Goal: Navigation & Orientation: Find specific page/section

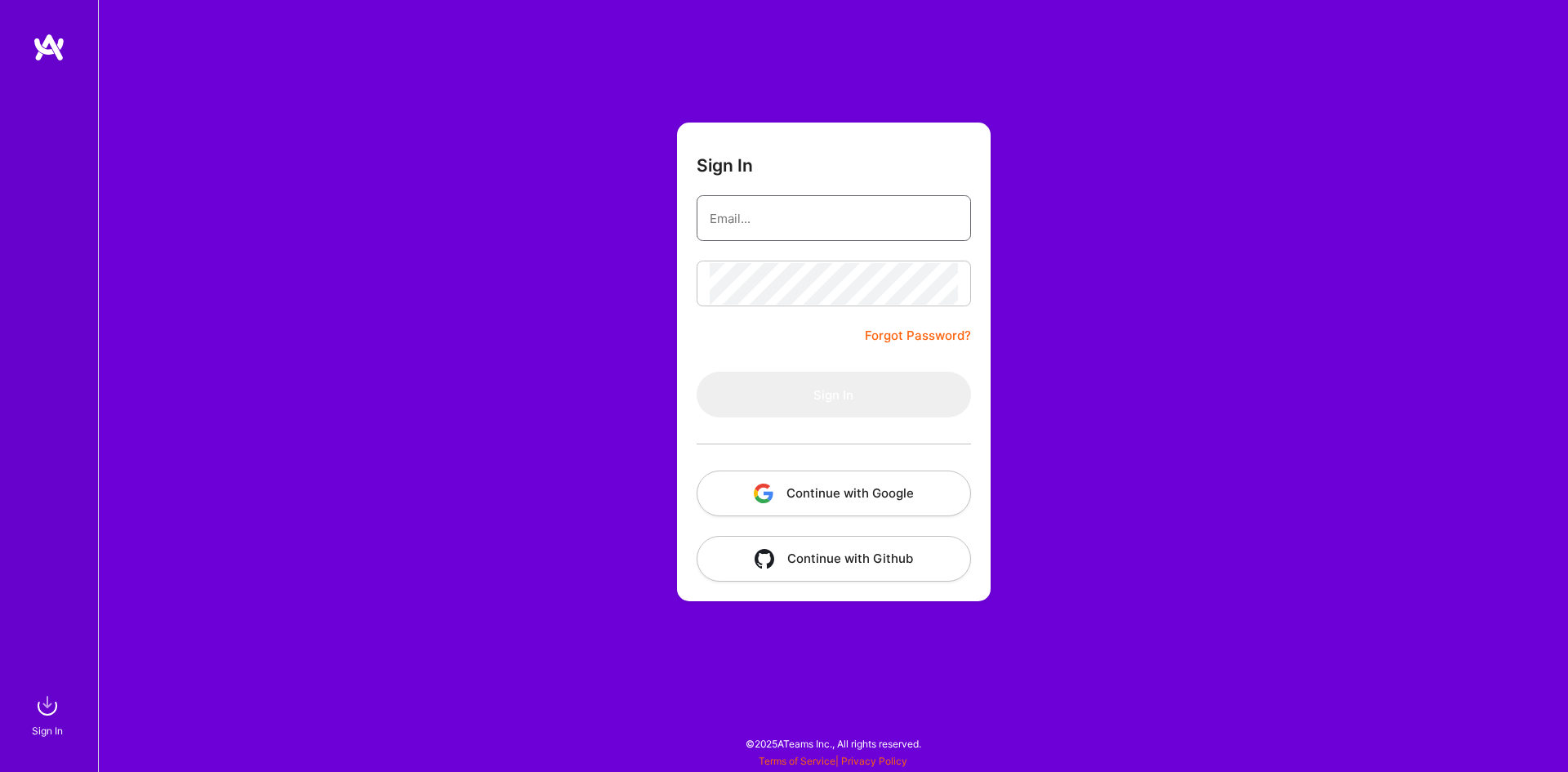
type input "[EMAIL_ADDRESS][DOMAIN_NAME]"
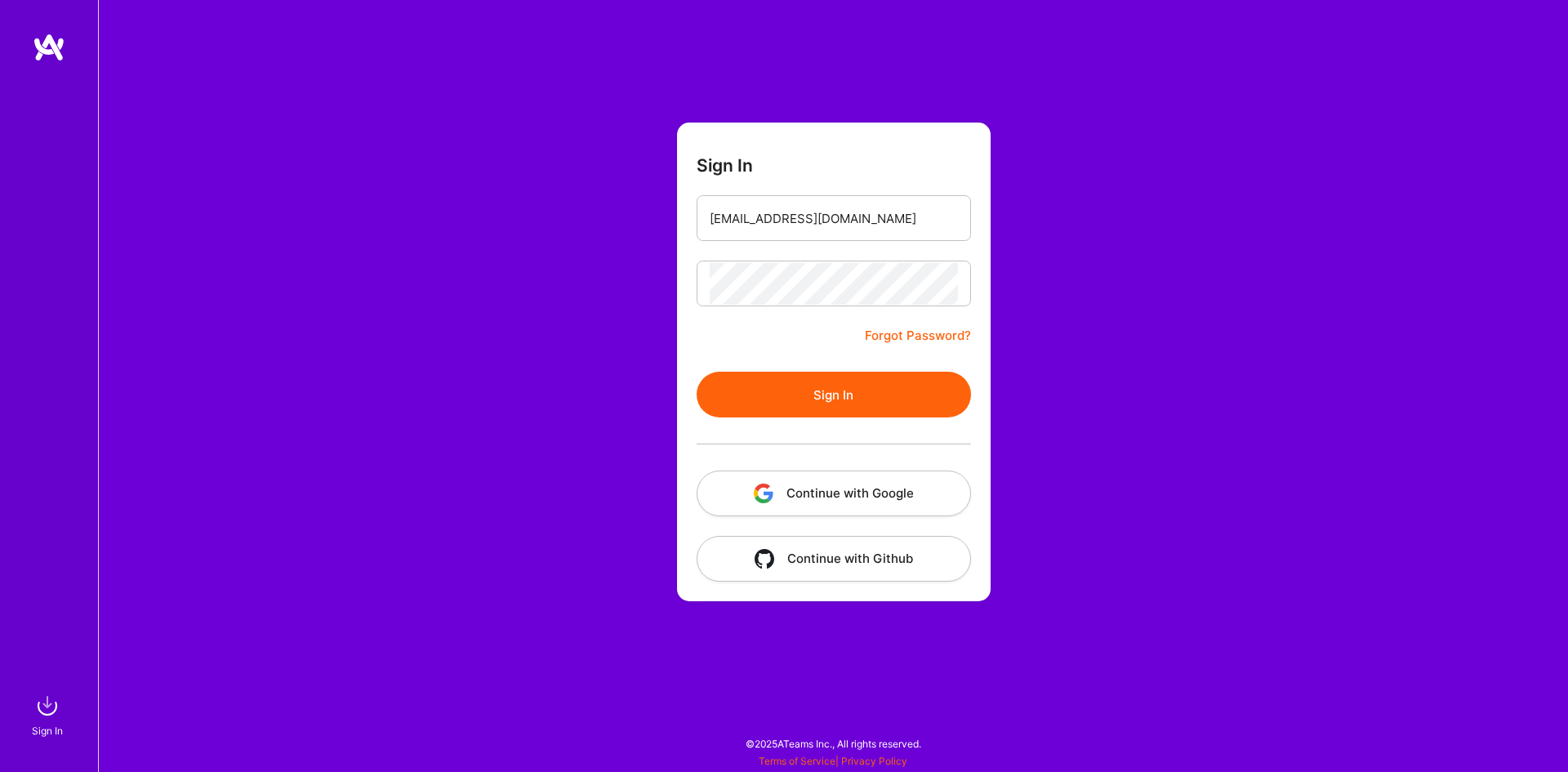
click at [866, 388] on button "Sign In" at bounding box center [834, 394] width 274 height 45
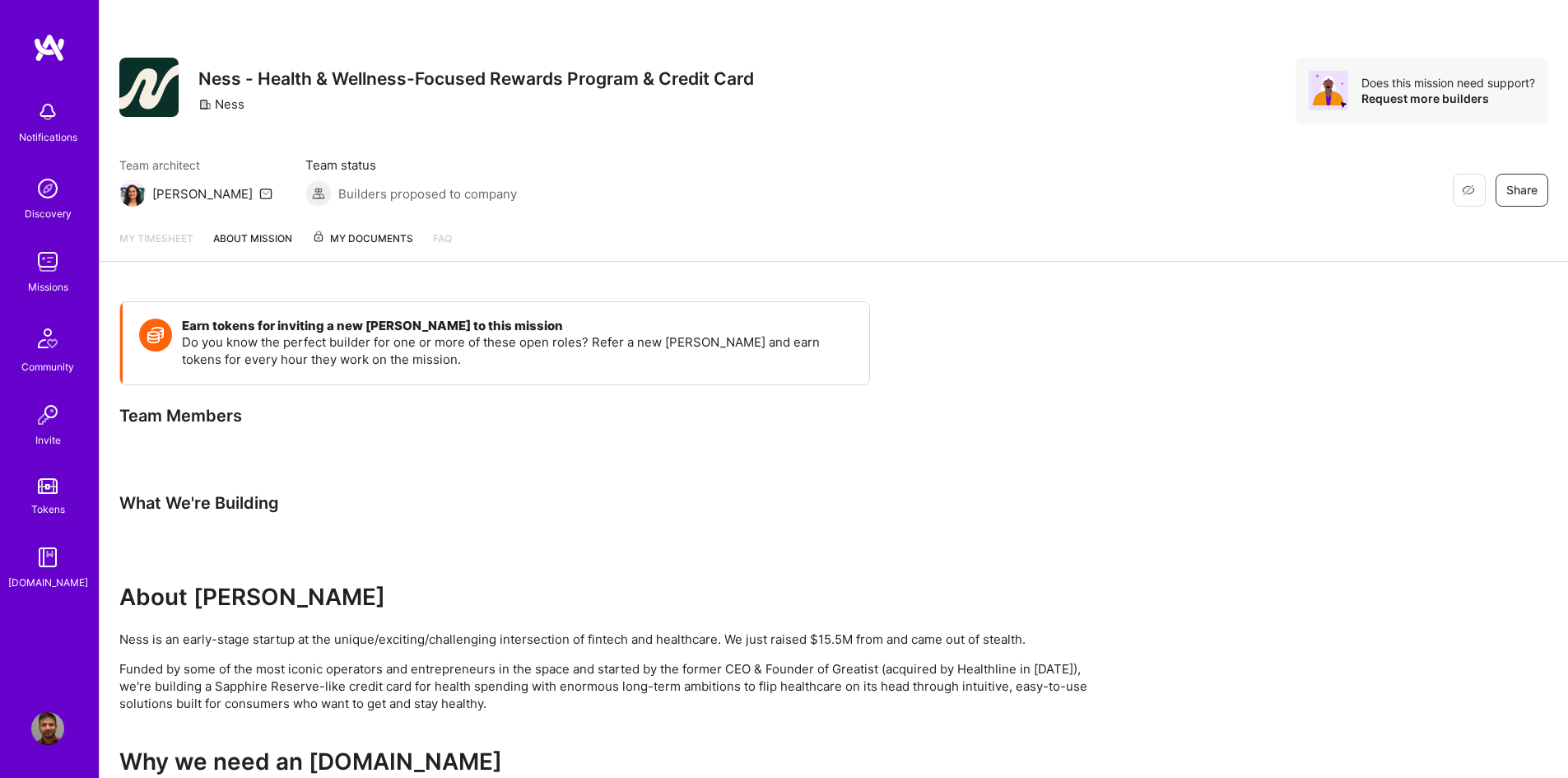
click at [51, 352] on img at bounding box center [48, 339] width 40 height 40
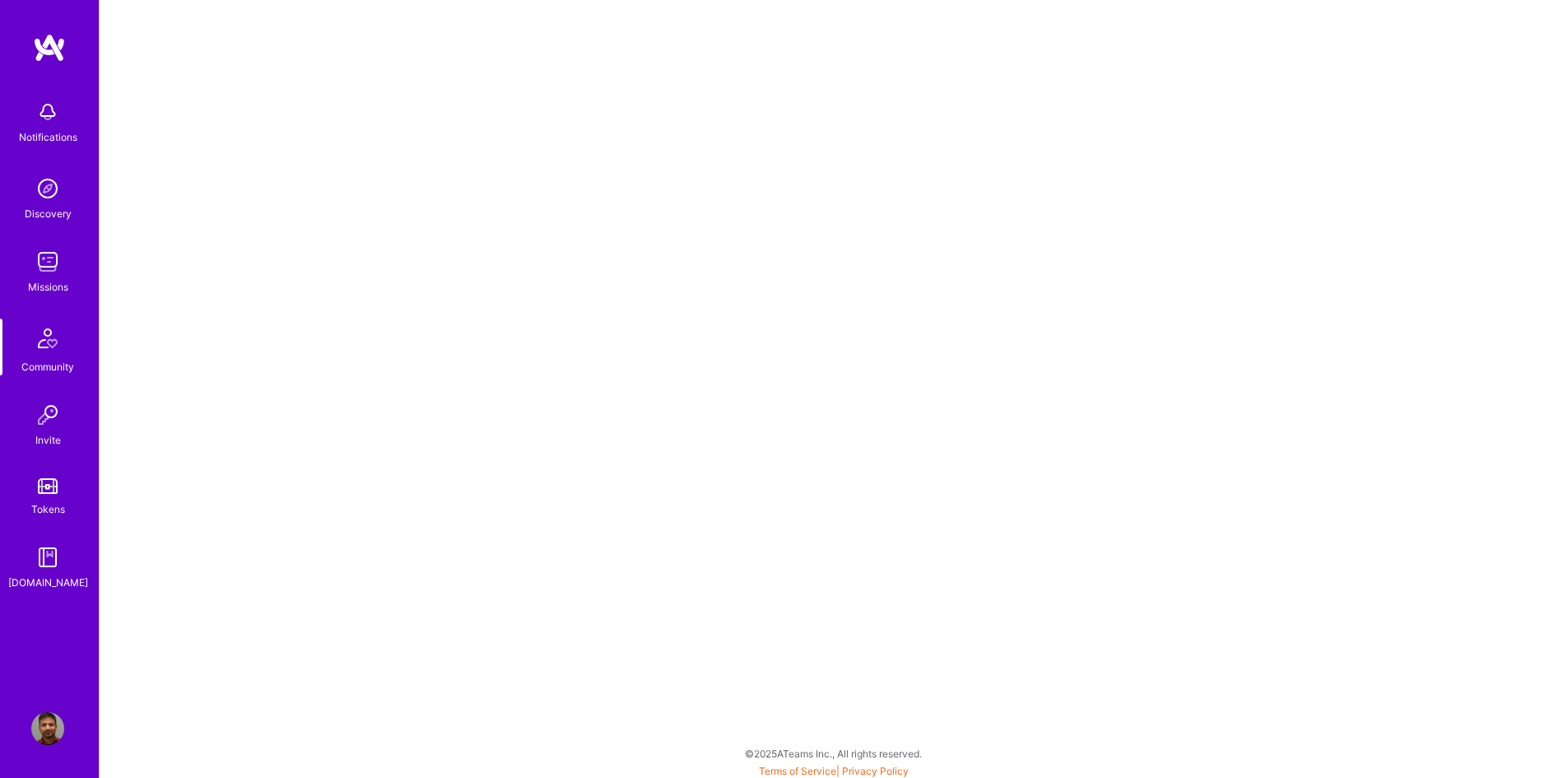
click at [54, 268] on img at bounding box center [47, 261] width 33 height 33
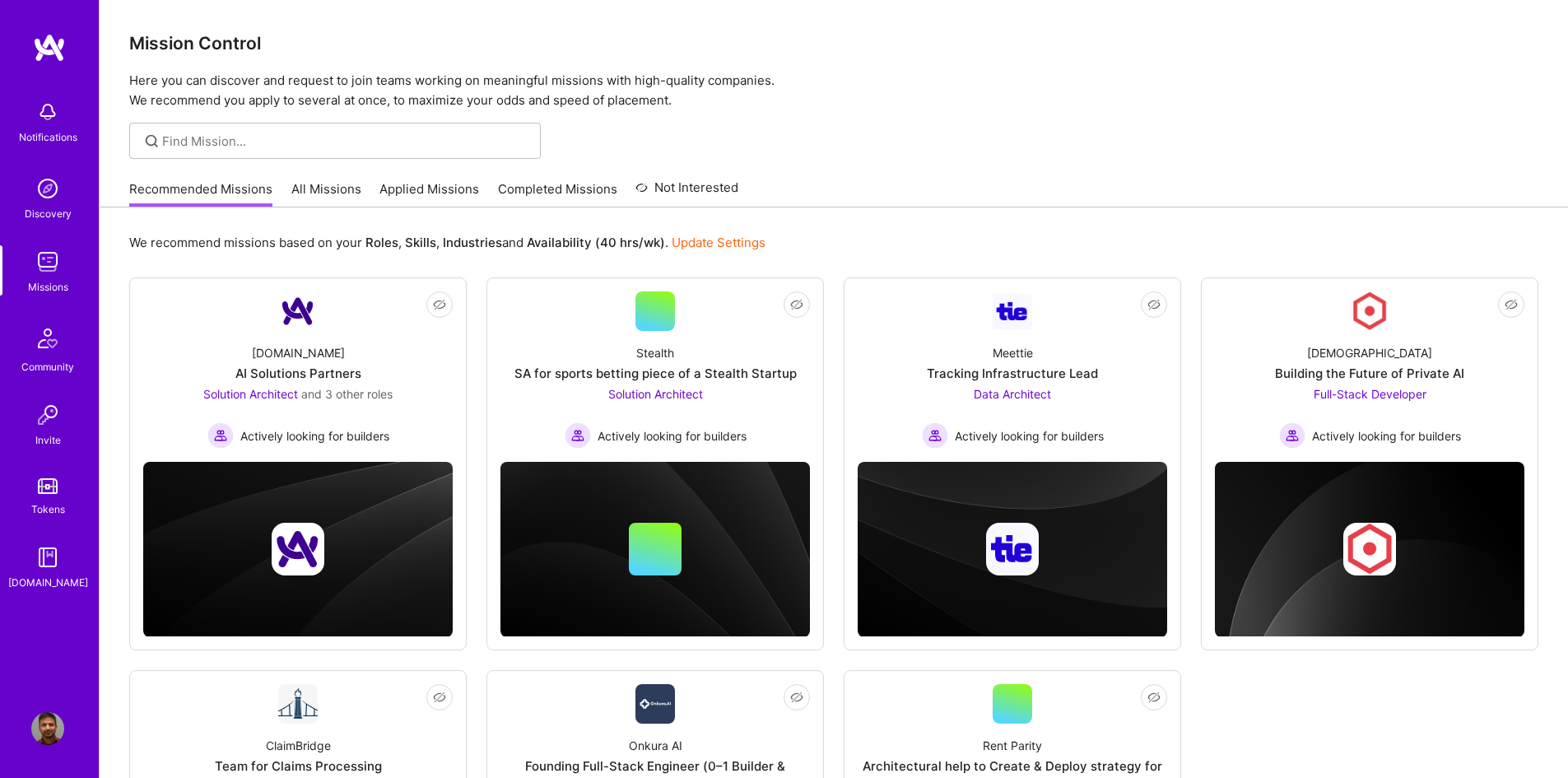
click at [675, 192] on link "Not Interested" at bounding box center [687, 193] width 103 height 30
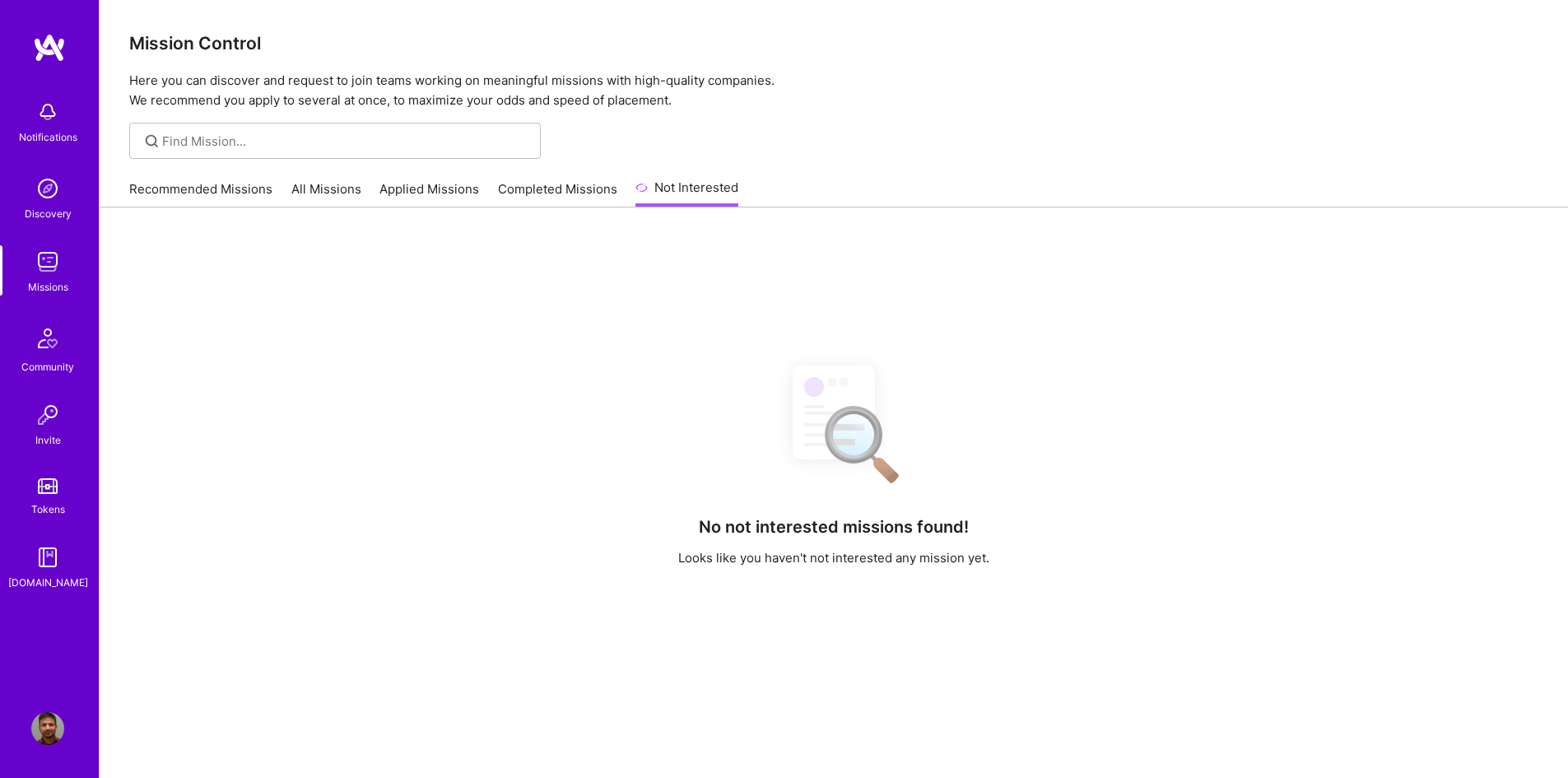
click at [575, 189] on link "Completed Missions" at bounding box center [557, 193] width 119 height 27
